Goal: Task Accomplishment & Management: Use online tool/utility

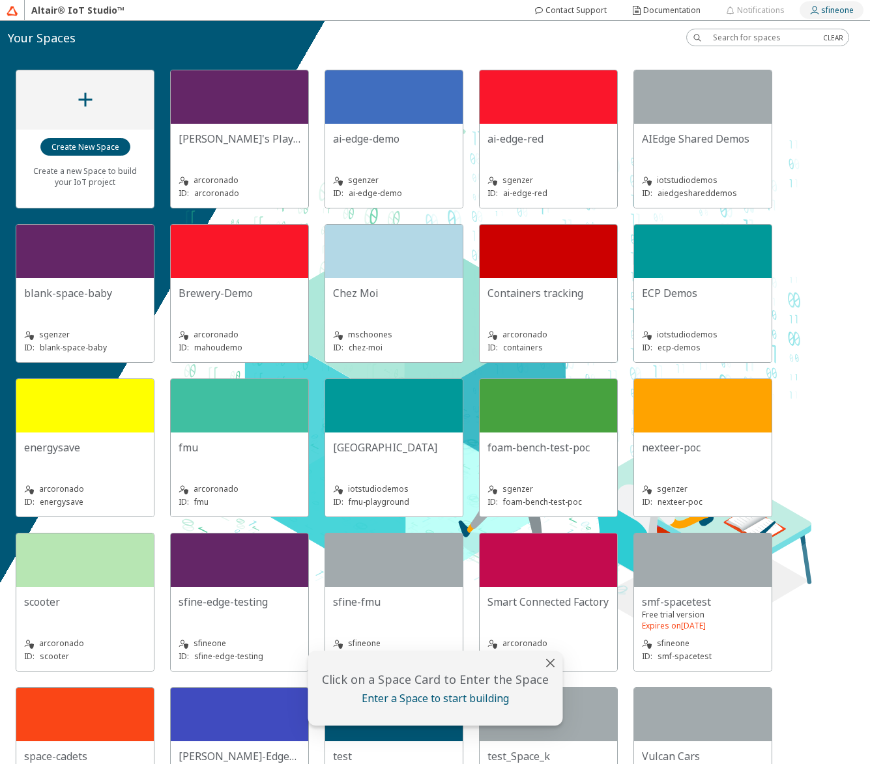
click at [0, 0] on slot "sfineone" at bounding box center [0, 0] width 0 height 0
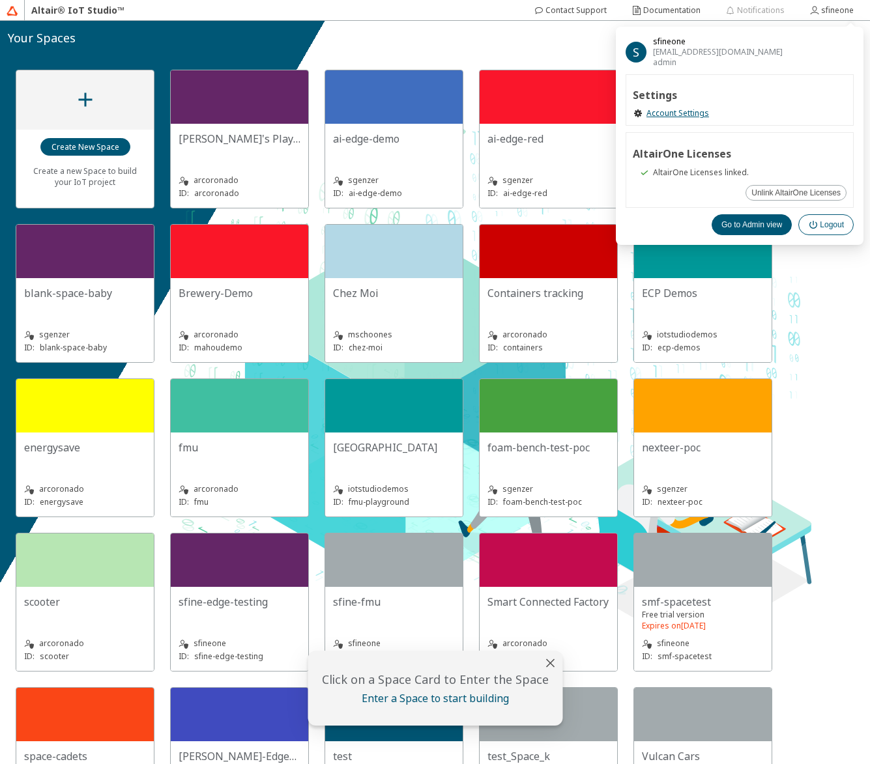
click at [820, 216] on paper-button "Logout" at bounding box center [825, 224] width 55 height 21
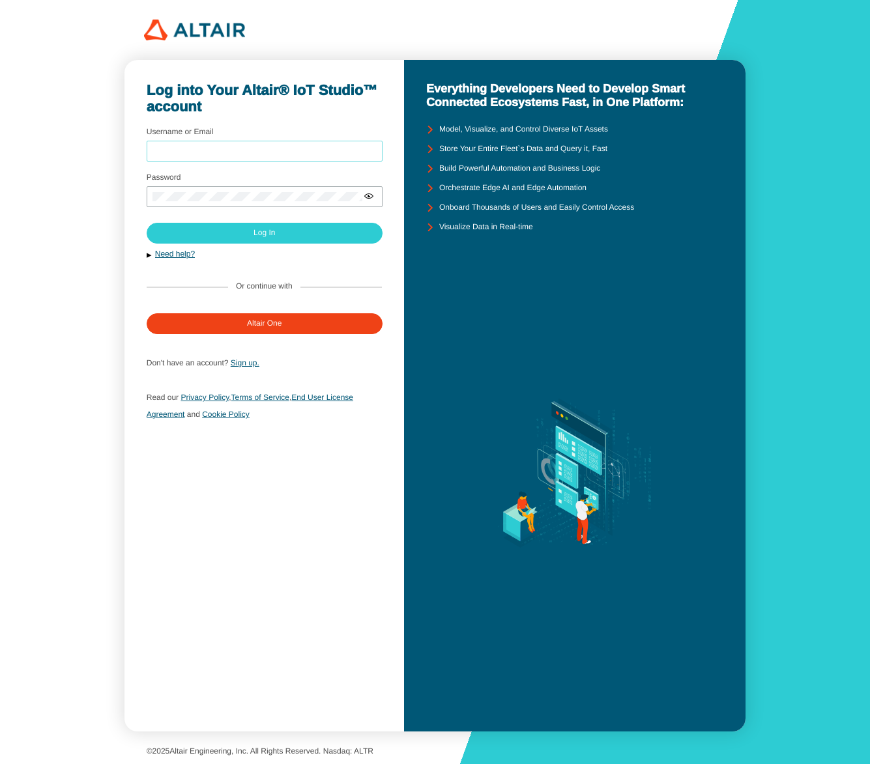
click at [264, 152] on input "Username or Email" at bounding box center [264, 151] width 224 height 9
click at [869, 147] on com-1password-button at bounding box center [870, 382] width 0 height 764
type input "sfineone"
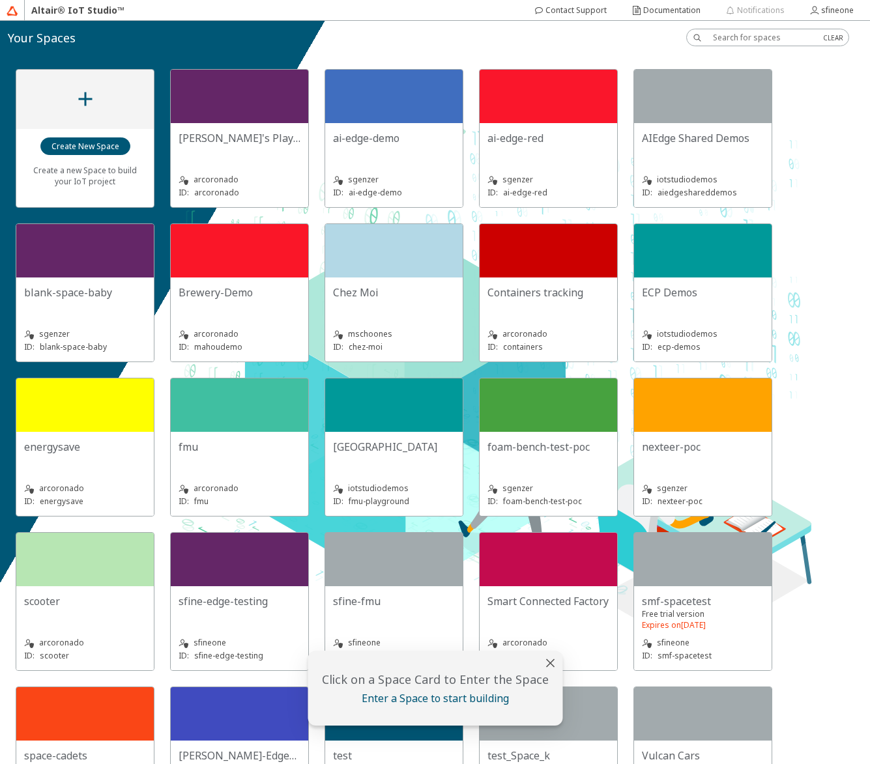
scroll to position [78, 0]
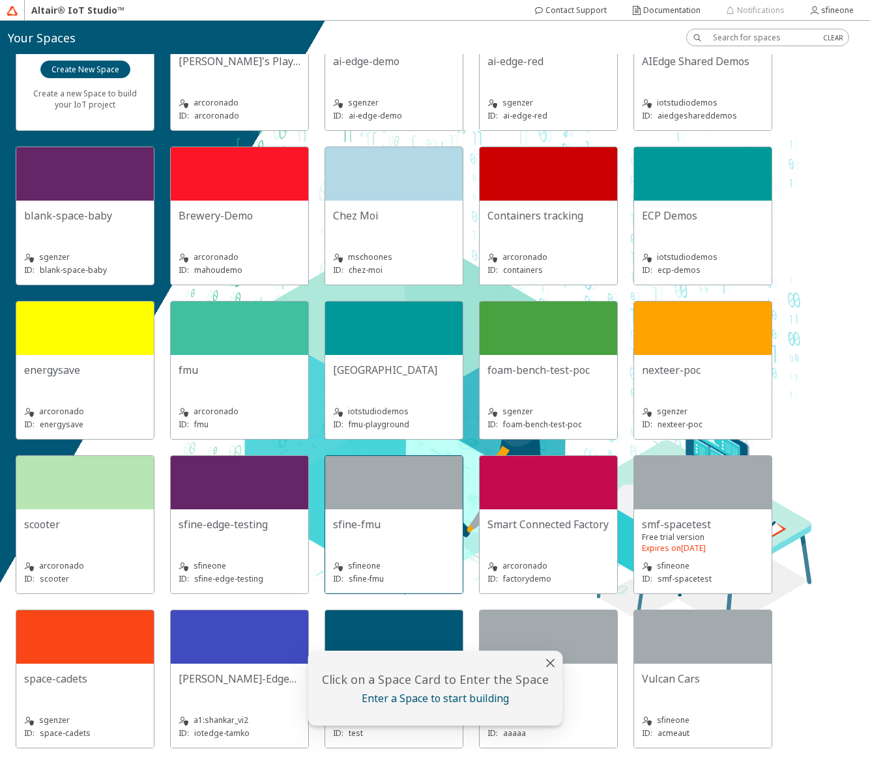
click at [378, 508] on div at bounding box center [393, 482] width 137 height 53
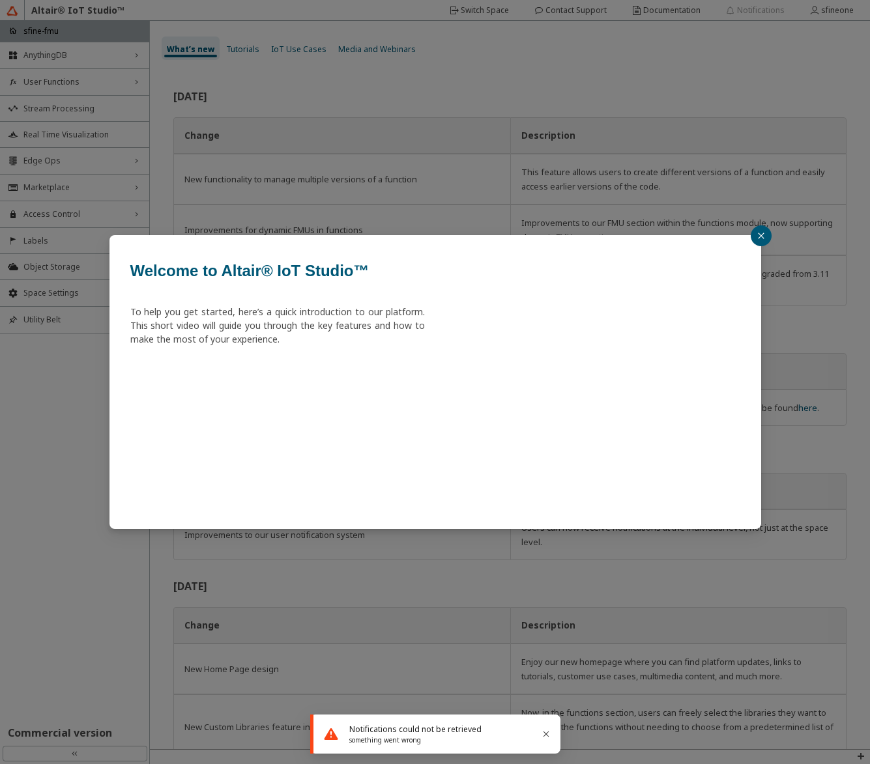
click at [762, 232] on icon "close" at bounding box center [761, 236] width 8 height 8
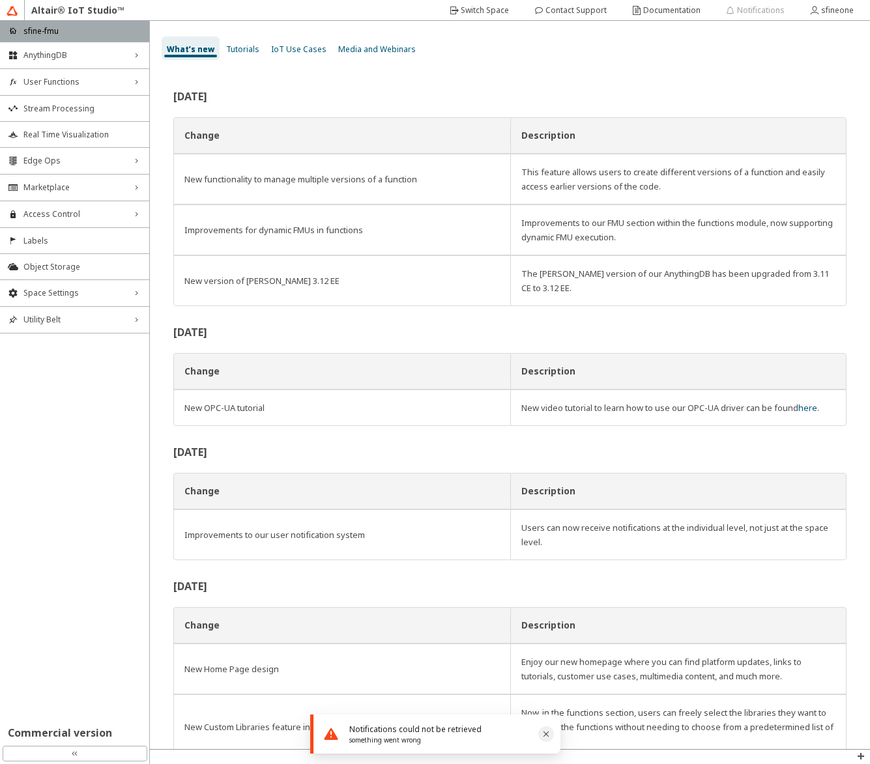
click at [546, 734] on icon "Close" at bounding box center [546, 735] width 6 height 6
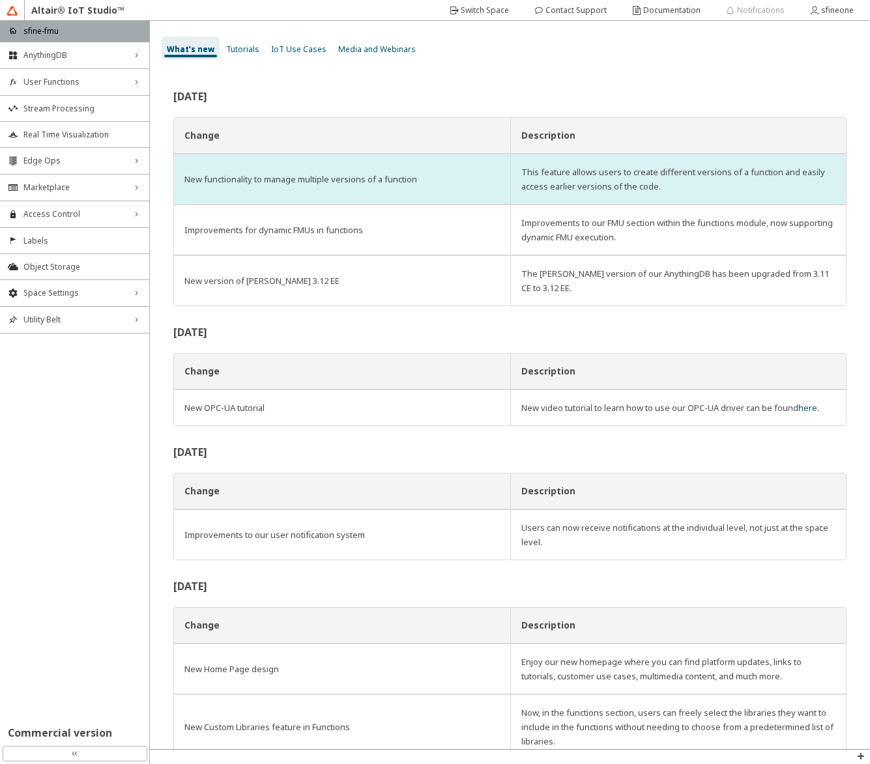
scroll to position [5, 0]
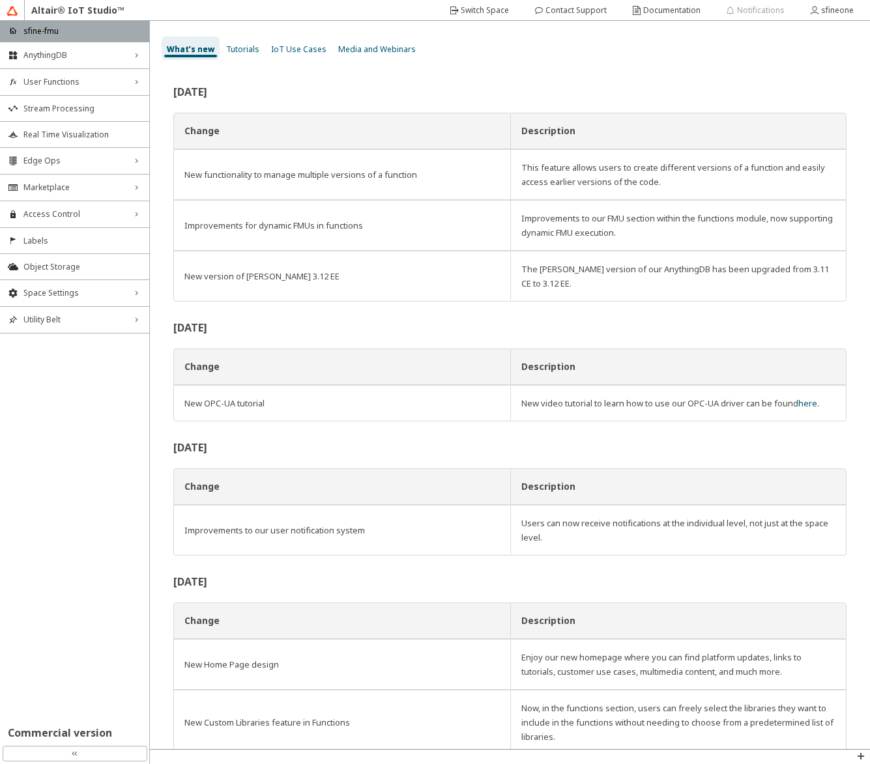
click at [706, 62] on div "What’s new Tutorials IoT Use Cases Media and Webinars" at bounding box center [516, 48] width 708 height 39
click at [0, 0] on slot "Notifications" at bounding box center [0, 0] width 0 height 0
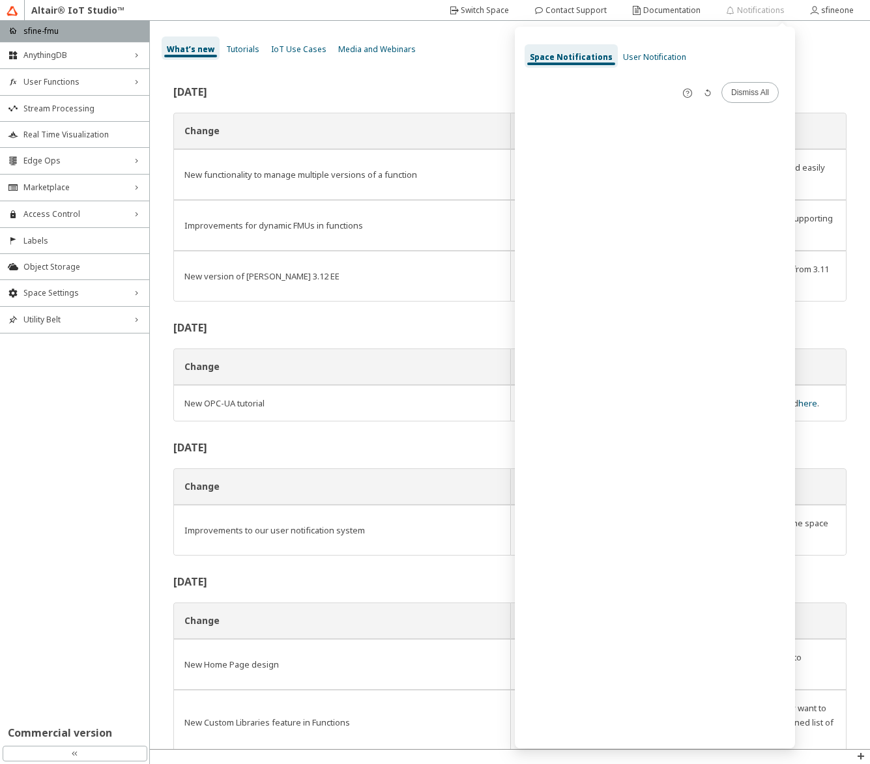
click at [814, 66] on div "What’s new Tutorials IoT Use Cases Media and Webinars" at bounding box center [516, 48] width 708 height 39
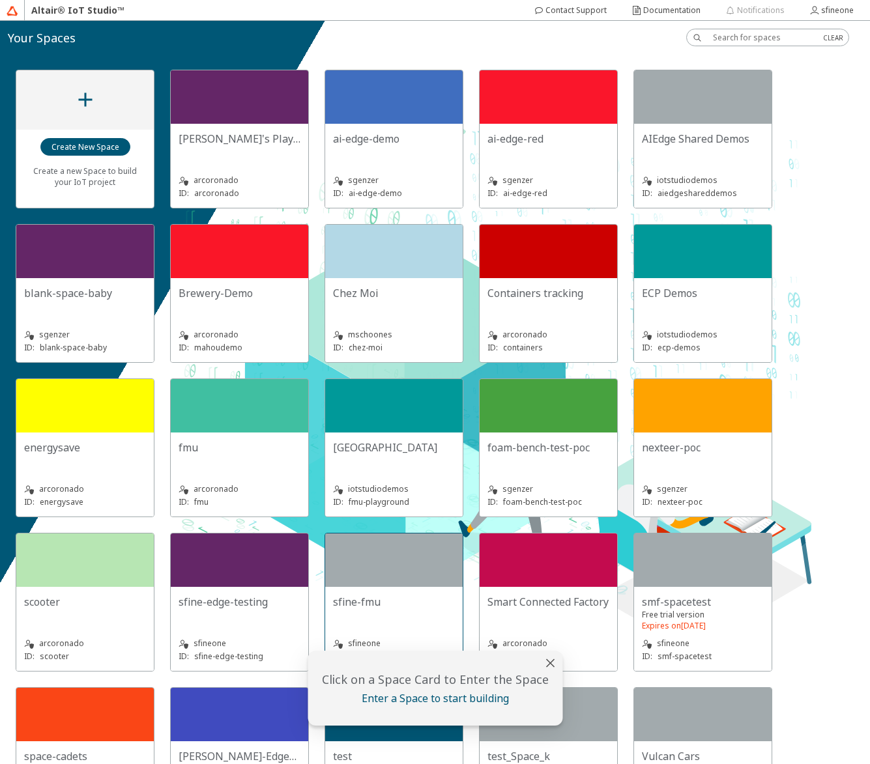
click at [382, 575] on div at bounding box center [393, 560] width 137 height 53
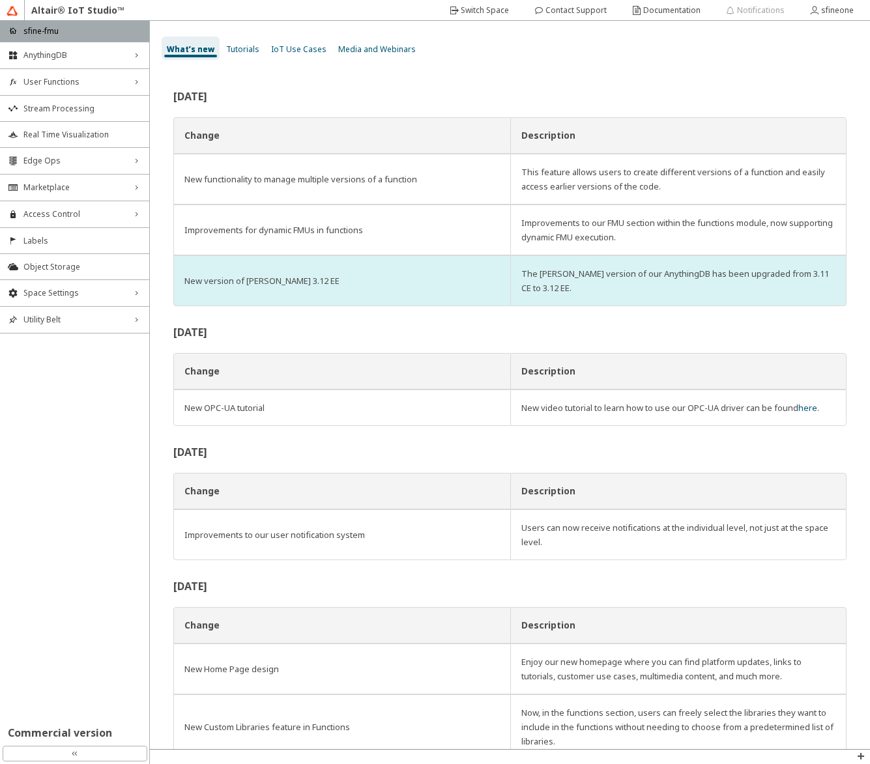
scroll to position [1, 0]
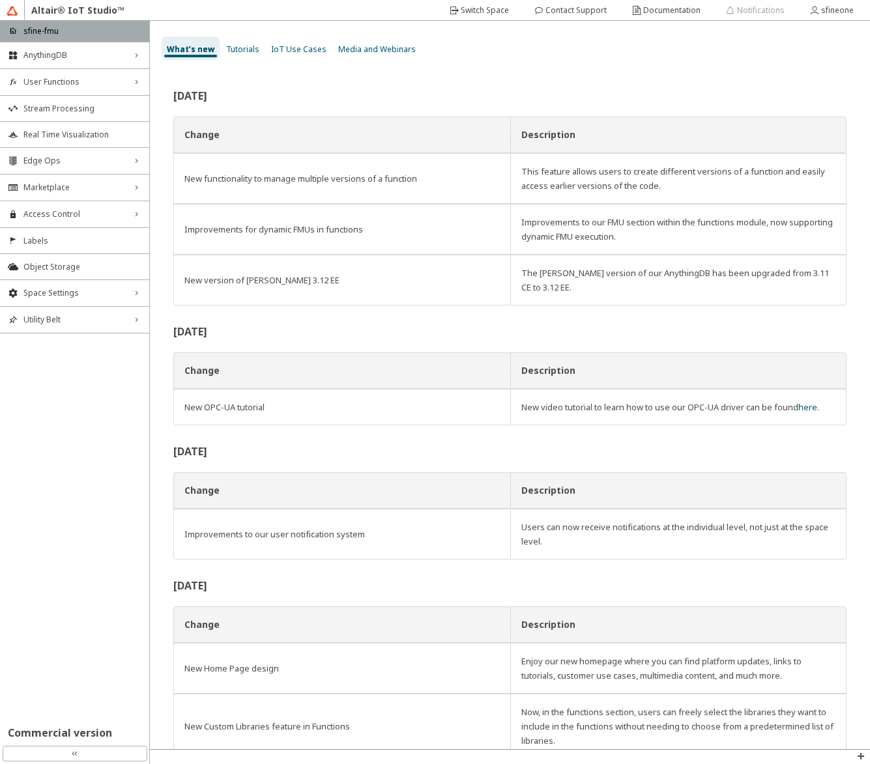
click at [315, 81] on div "[DATE] Change Description New functionality to manage multiple versions of a fu…" at bounding box center [510, 408] width 720 height 681
click at [0, 0] on slot "Switch Space" at bounding box center [0, 0] width 0 height 0
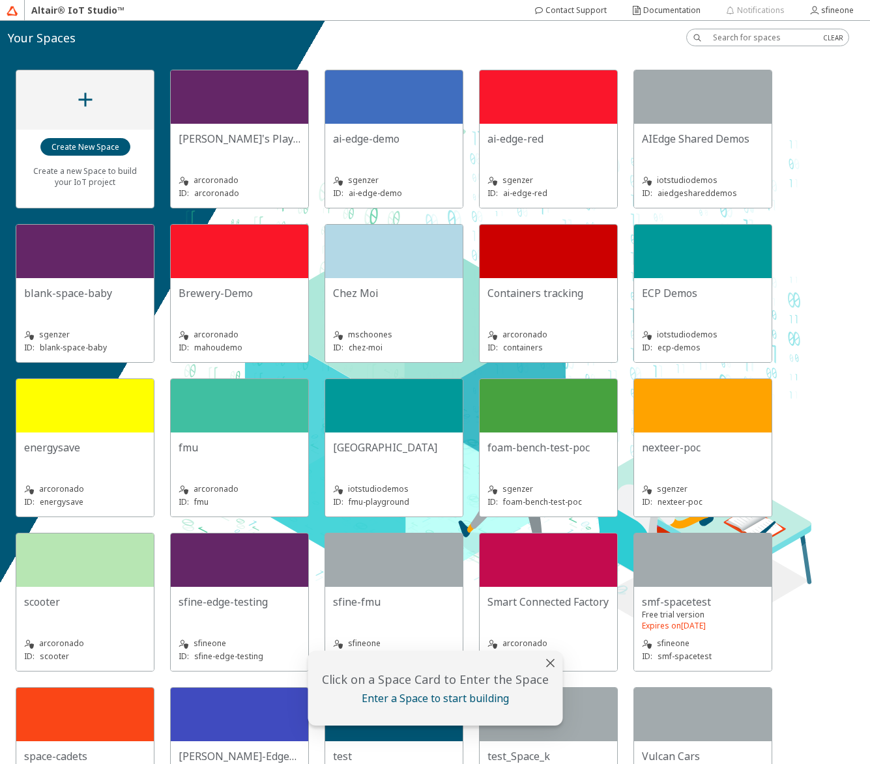
click at [379, 298] on div "Chez Moi" at bounding box center [394, 293] width 122 height 14
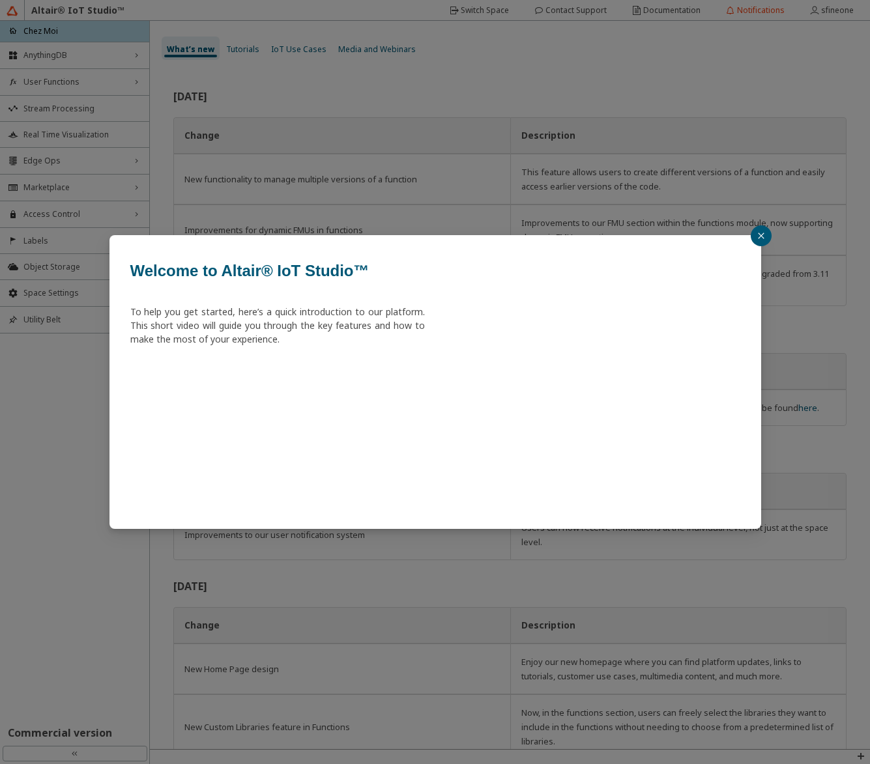
click at [766, 238] on button "button" at bounding box center [761, 235] width 21 height 21
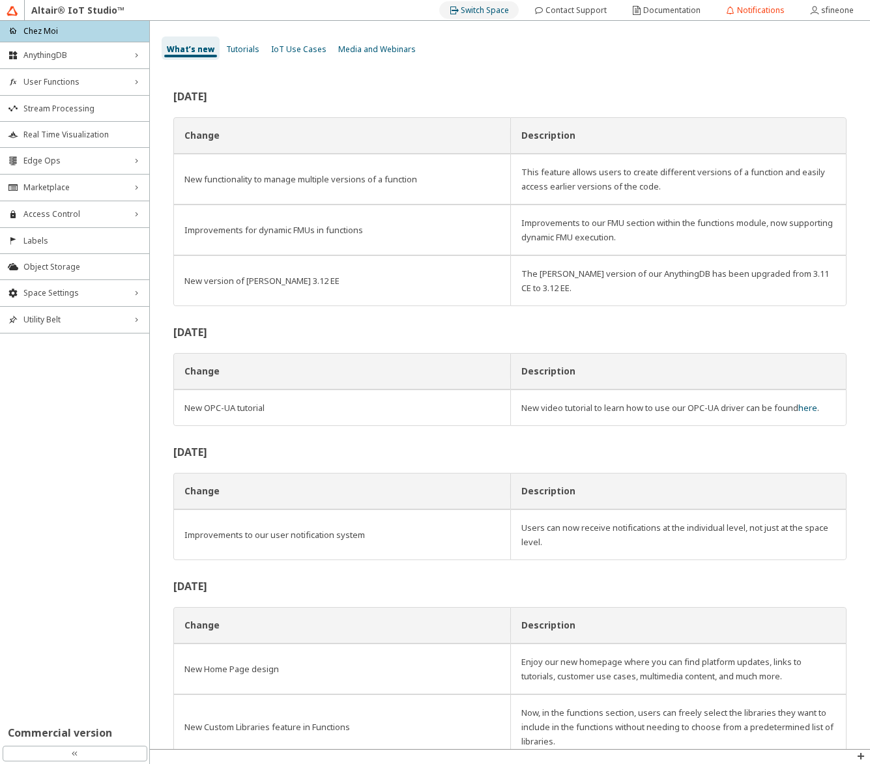
click at [0, 0] on slot "Switch Space" at bounding box center [0, 0] width 0 height 0
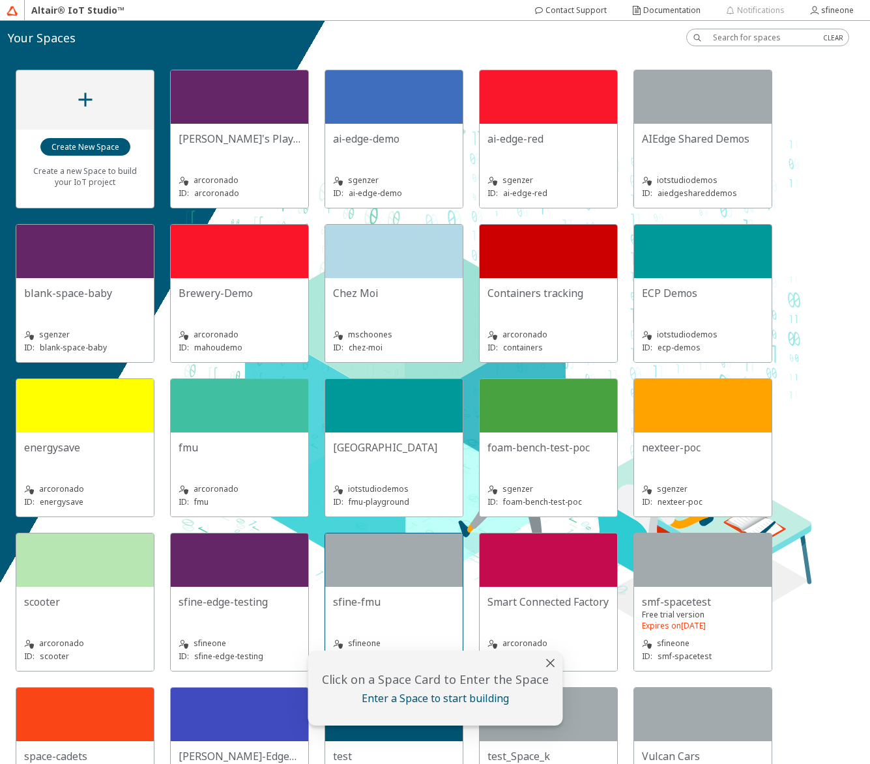
click at [397, 580] on div at bounding box center [393, 560] width 137 height 53
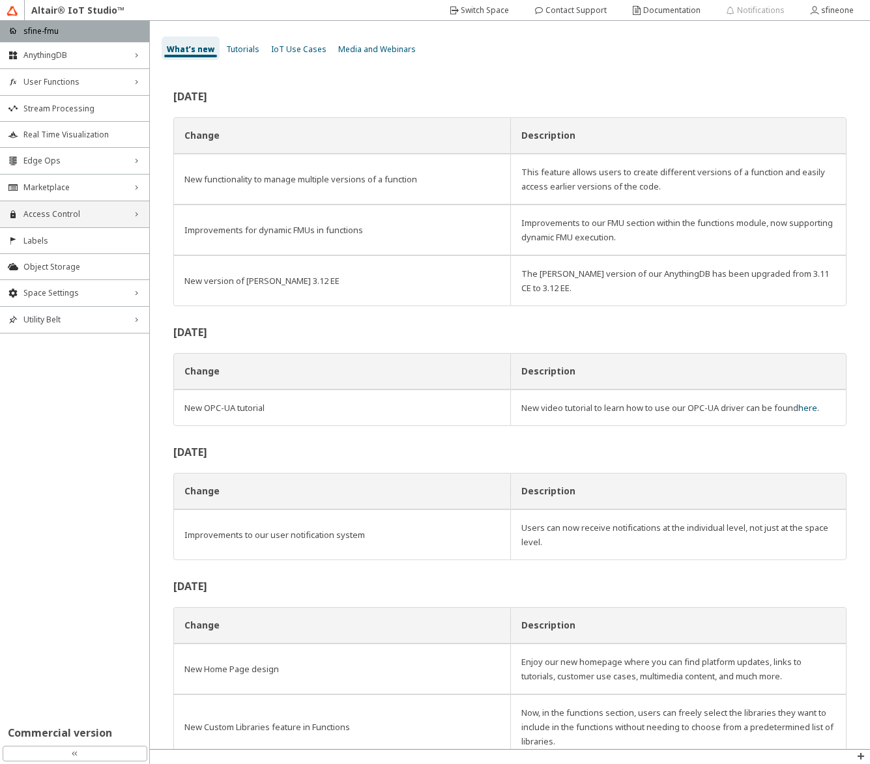
click at [70, 210] on span "Access Control" at bounding box center [74, 214] width 102 height 10
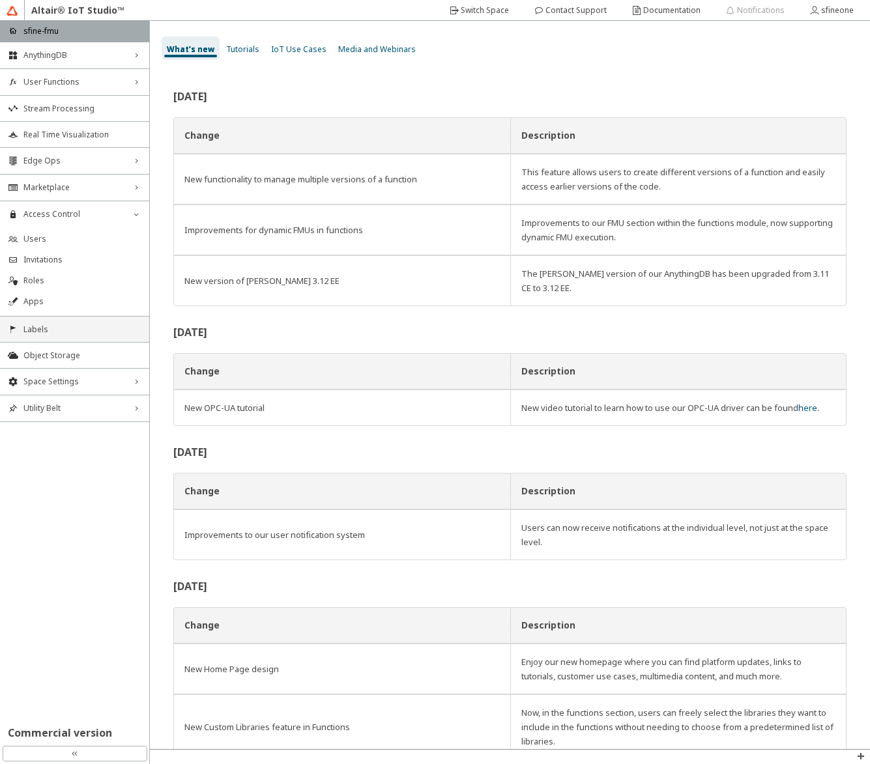
click at [74, 326] on span "Labels" at bounding box center [82, 329] width 118 height 10
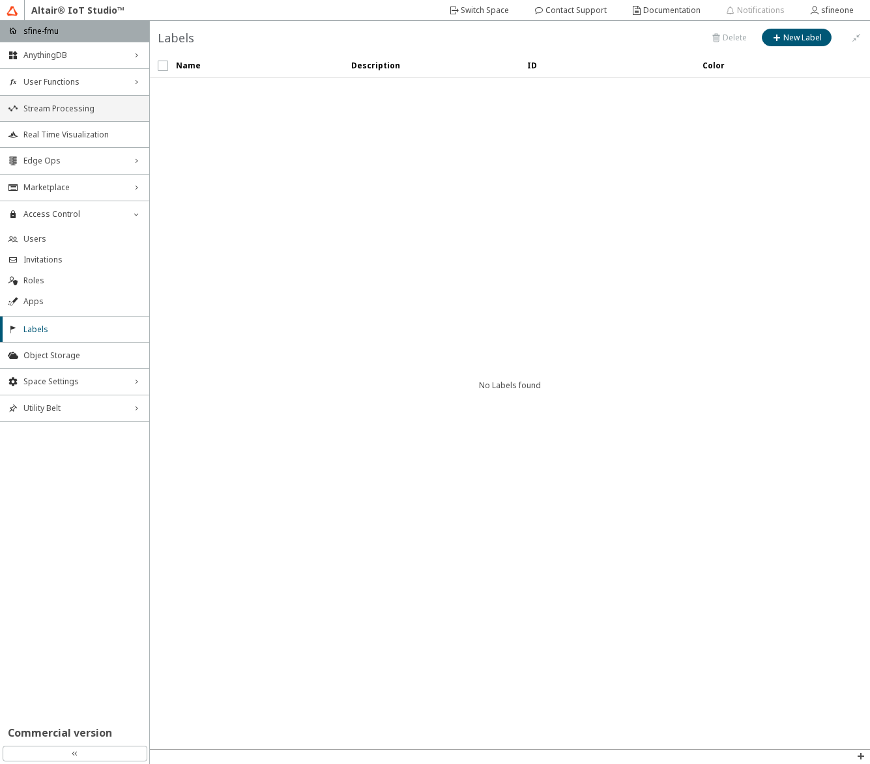
click at [80, 98] on li "Stream Processing" at bounding box center [74, 108] width 149 height 26
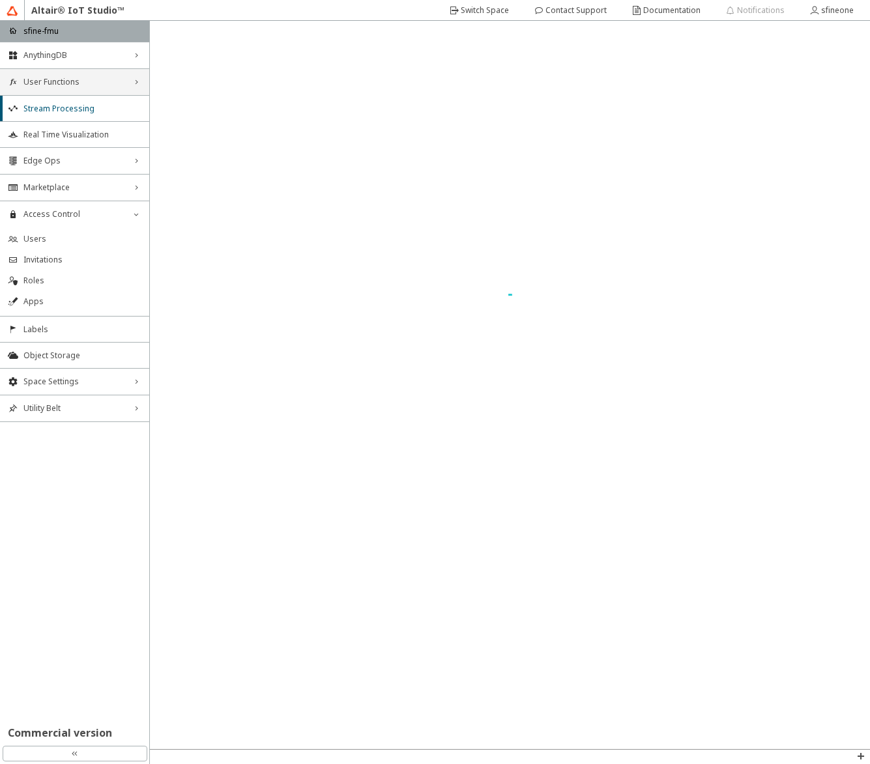
click at [79, 81] on span "User Functions" at bounding box center [74, 82] width 102 height 10
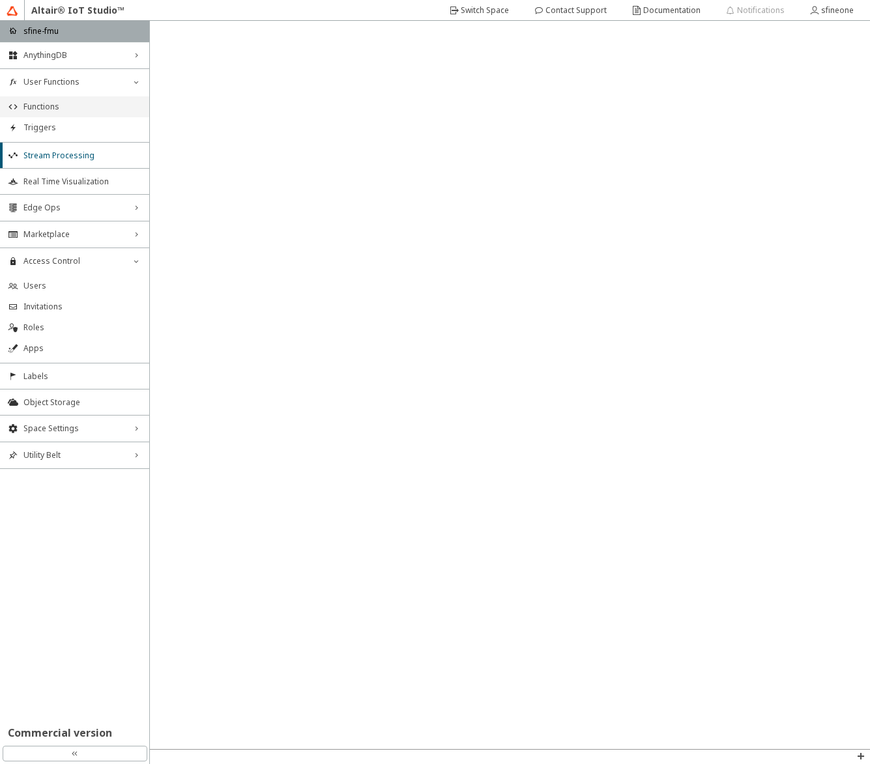
click at [74, 106] on span "Functions" at bounding box center [82, 107] width 118 height 10
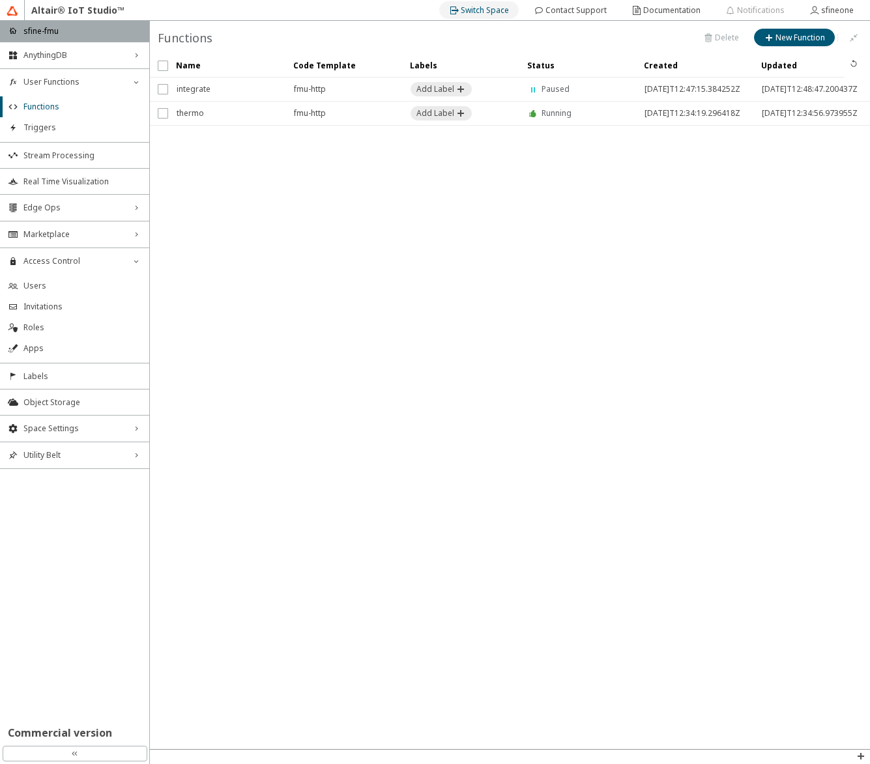
click at [0, 0] on slot "Switch Space" at bounding box center [0, 0] width 0 height 0
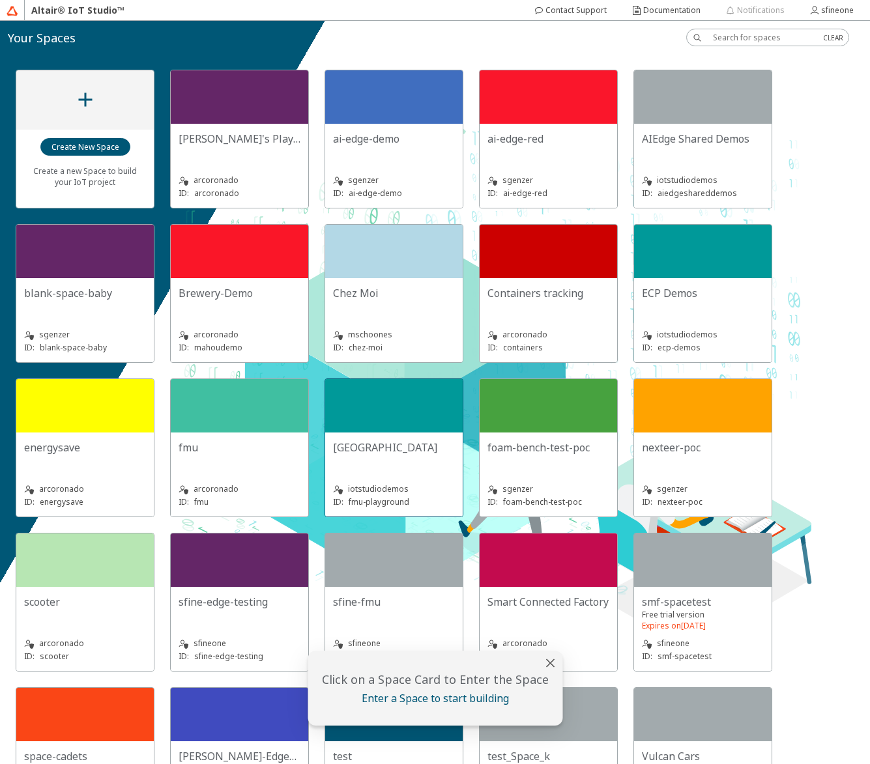
click at [401, 438] on div "[GEOGRAPHIC_DATA] iotstudiodemos ID: fmu-playground" at bounding box center [393, 475] width 137 height 84
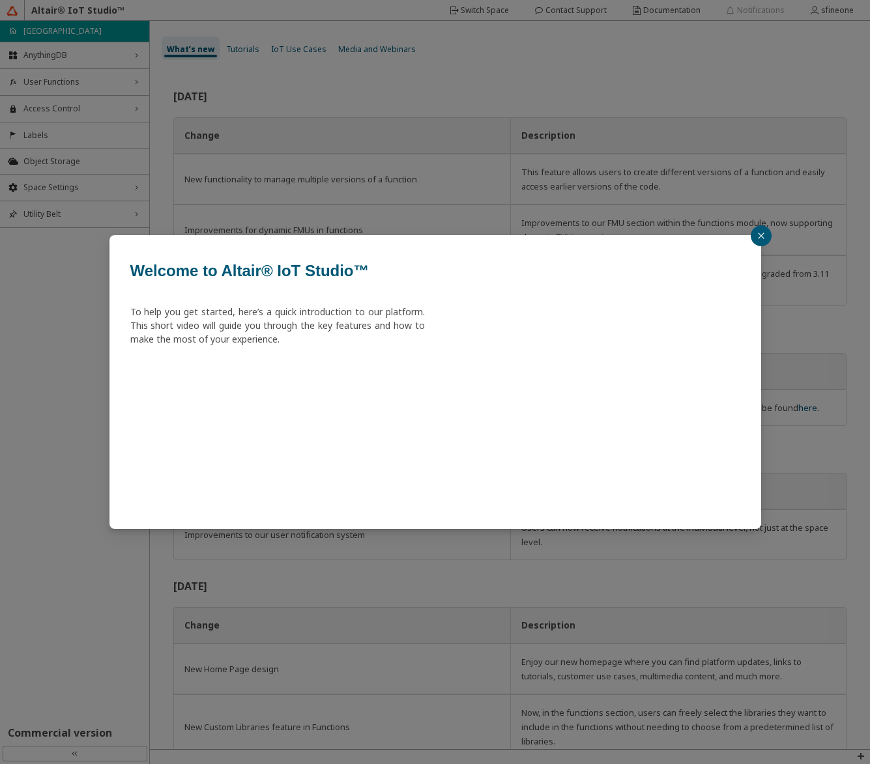
click at [761, 236] on icon "close" at bounding box center [761, 236] width 6 height 6
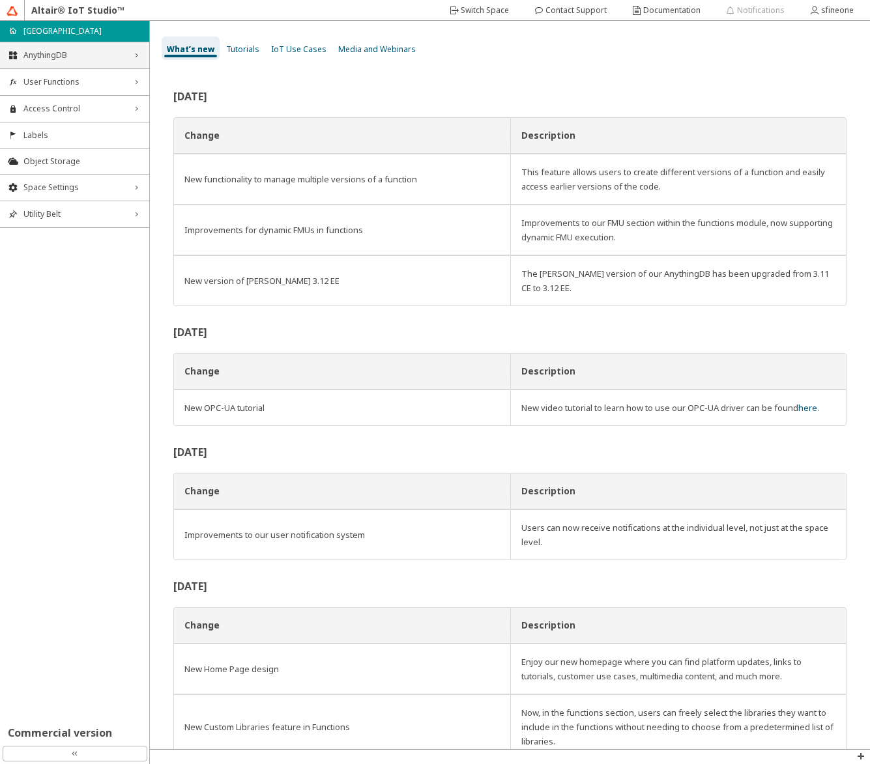
click at [40, 51] on span "AnythingDB" at bounding box center [74, 55] width 102 height 10
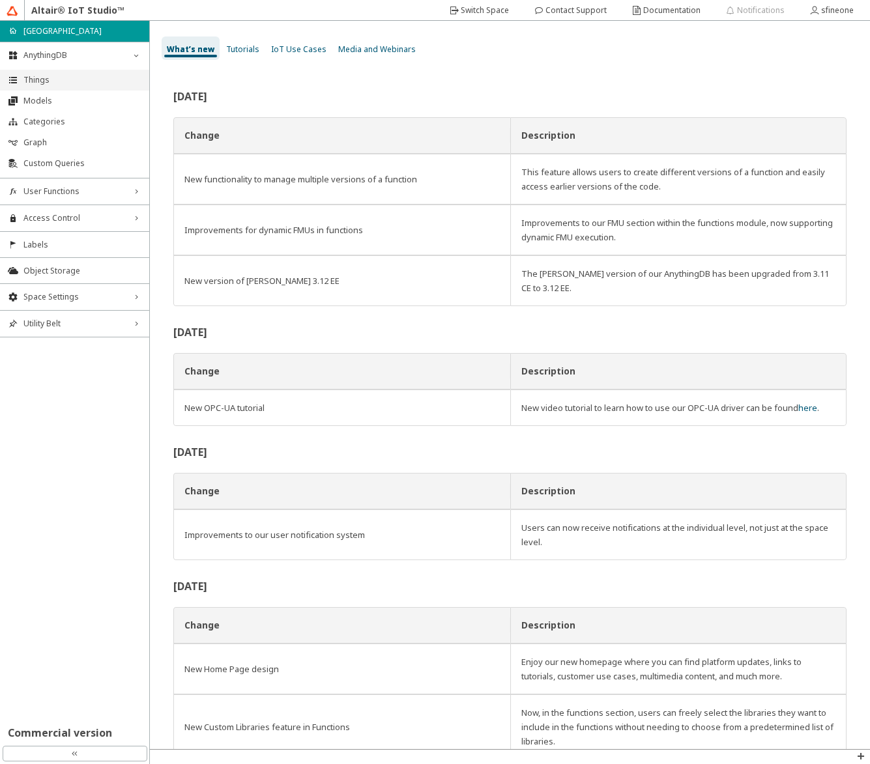
click at [40, 78] on span "Things" at bounding box center [82, 80] width 118 height 10
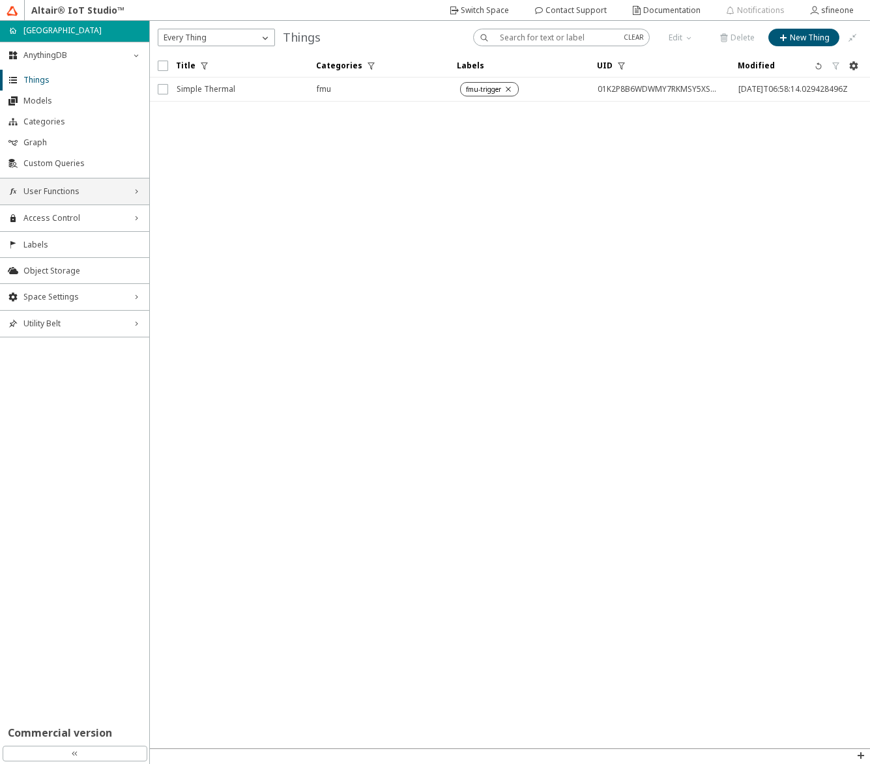
click at [76, 188] on span "User Functions" at bounding box center [74, 191] width 102 height 10
click at [73, 217] on span "Functions" at bounding box center [82, 216] width 118 height 10
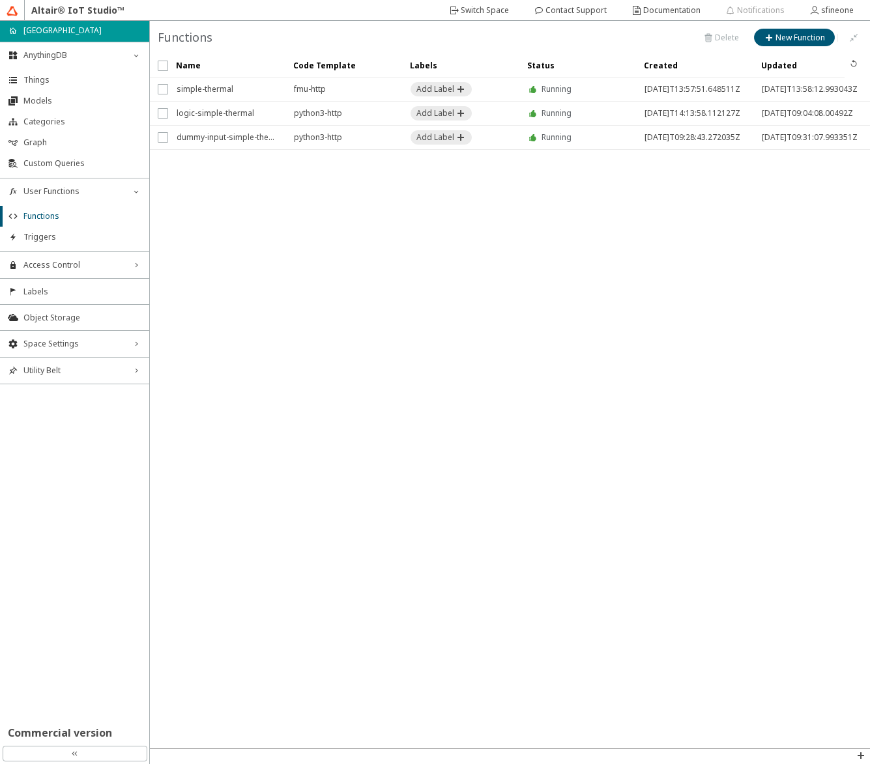
click at [520, 368] on iron-scroll-threshold "Name Code Template Labels" at bounding box center [510, 401] width 720 height 694
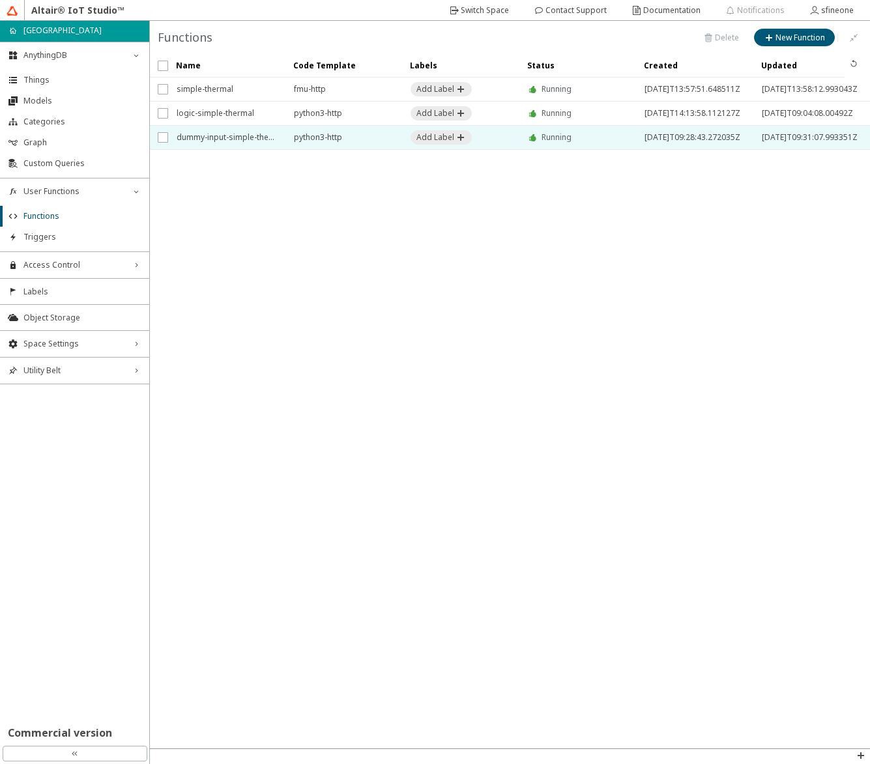
click at [234, 137] on span "dummy-input-simple-thermal" at bounding box center [227, 137] width 100 height 23
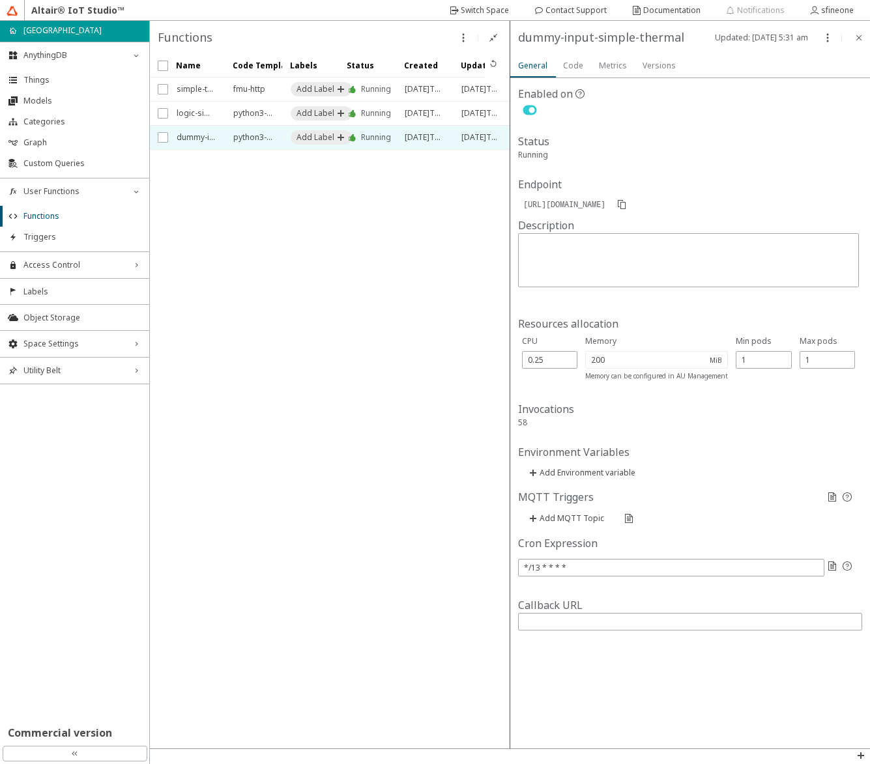
click at [571, 72] on div "Code" at bounding box center [573, 65] width 20 height 23
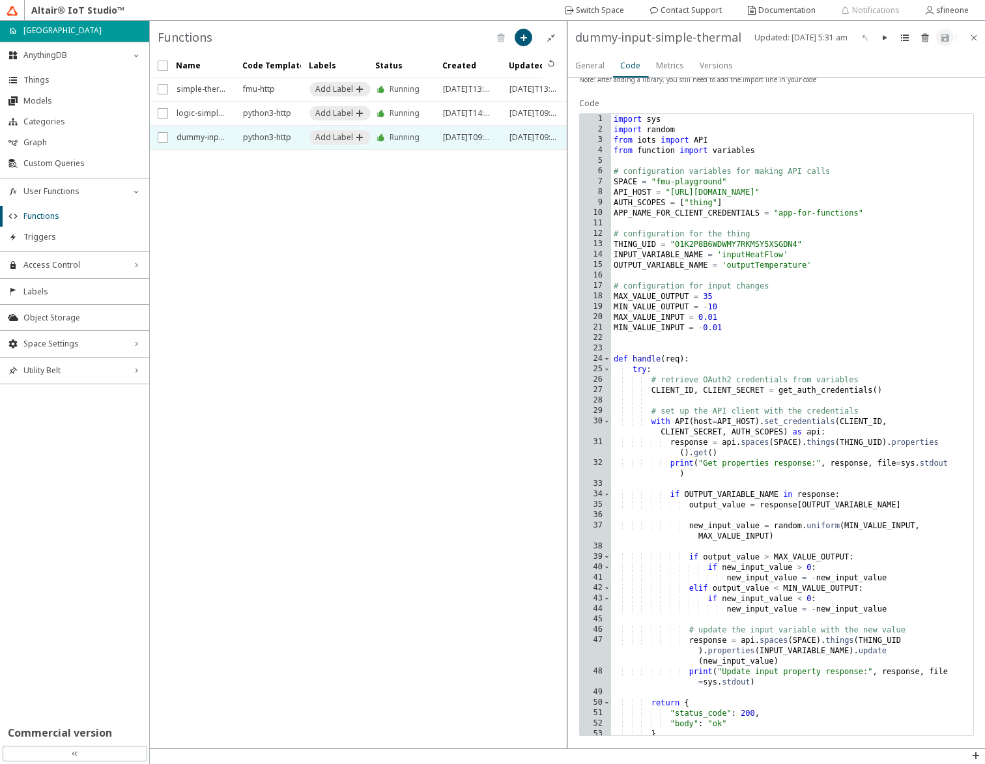
scroll to position [180, 0]
